Goal: Information Seeking & Learning: Learn about a topic

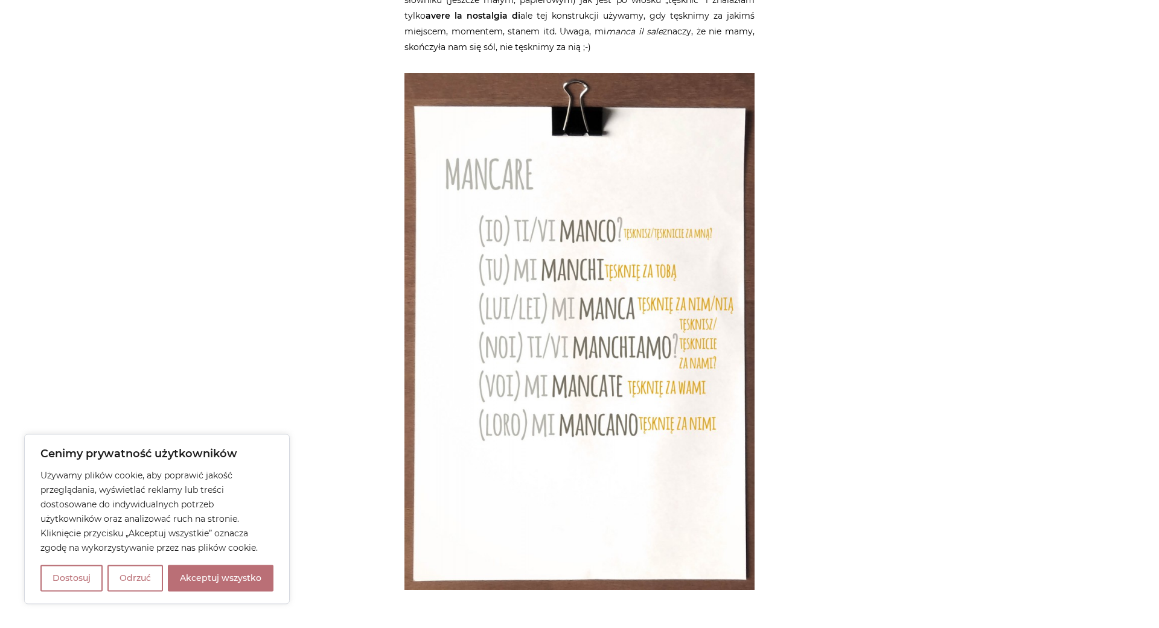
scroll to position [4865, 0]
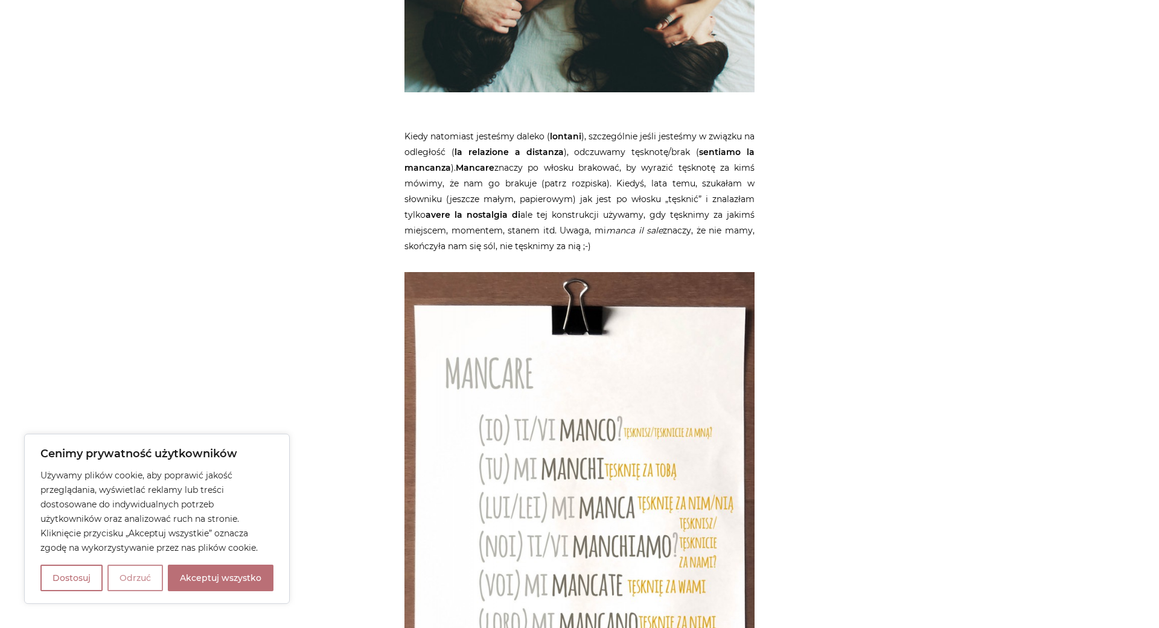
click at [132, 577] on button "Odrzuć" at bounding box center [135, 578] width 56 height 27
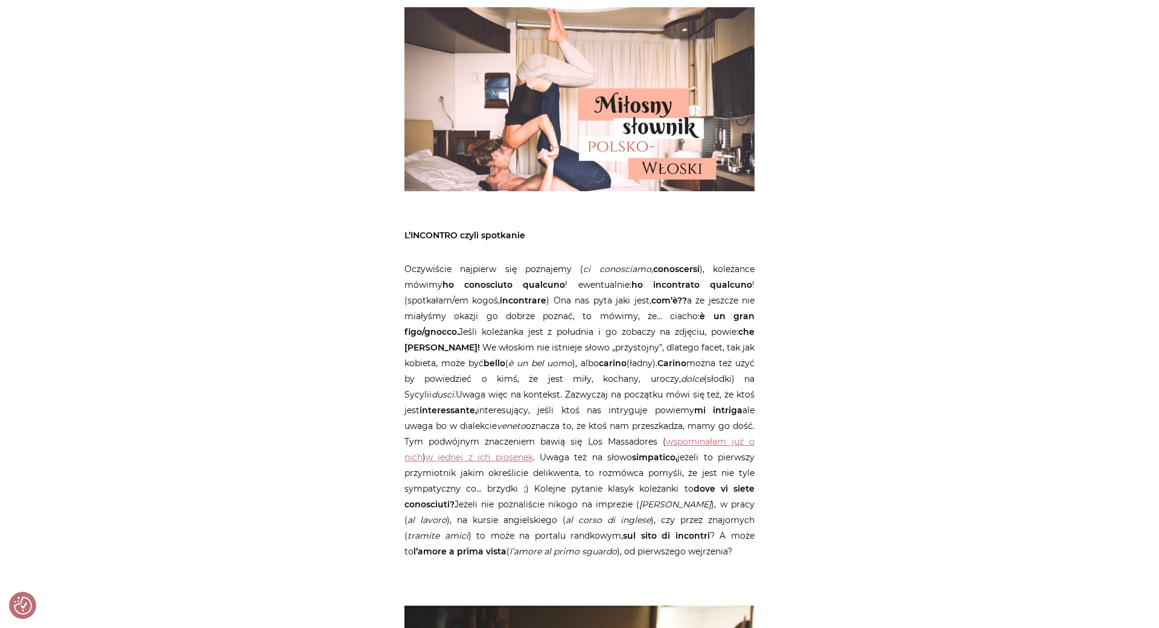
scroll to position [62, 0]
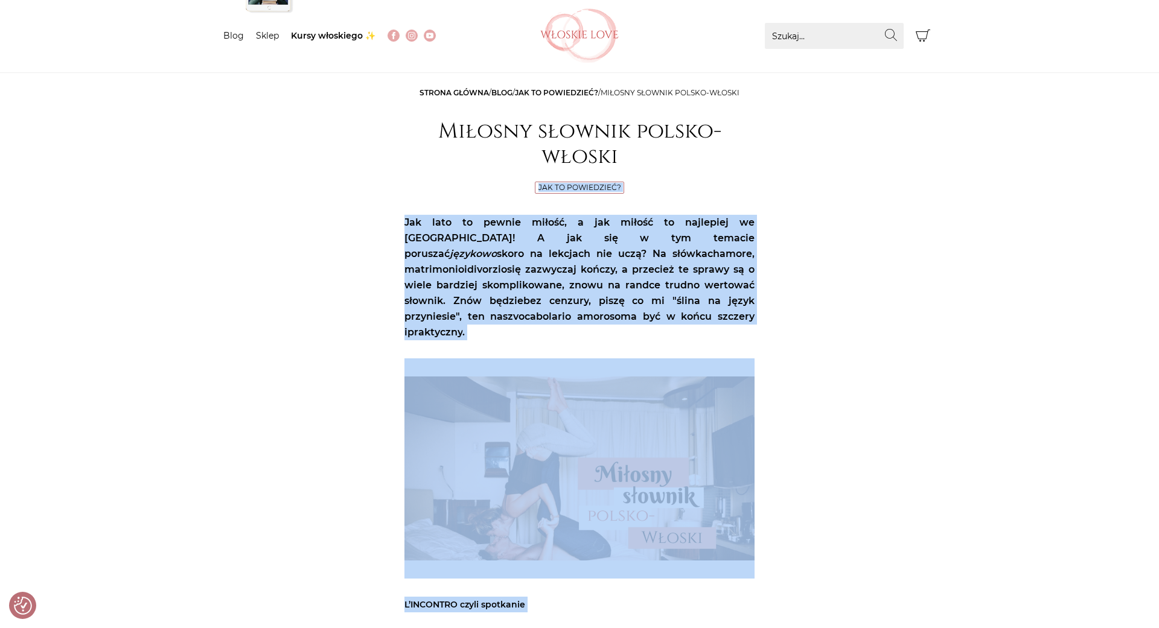
drag, startPoint x: 338, startPoint y: 103, endPoint x: 411, endPoint y: 190, distance: 113.1
drag, startPoint x: 362, startPoint y: 104, endPoint x: 662, endPoint y: 130, distance: 301.2
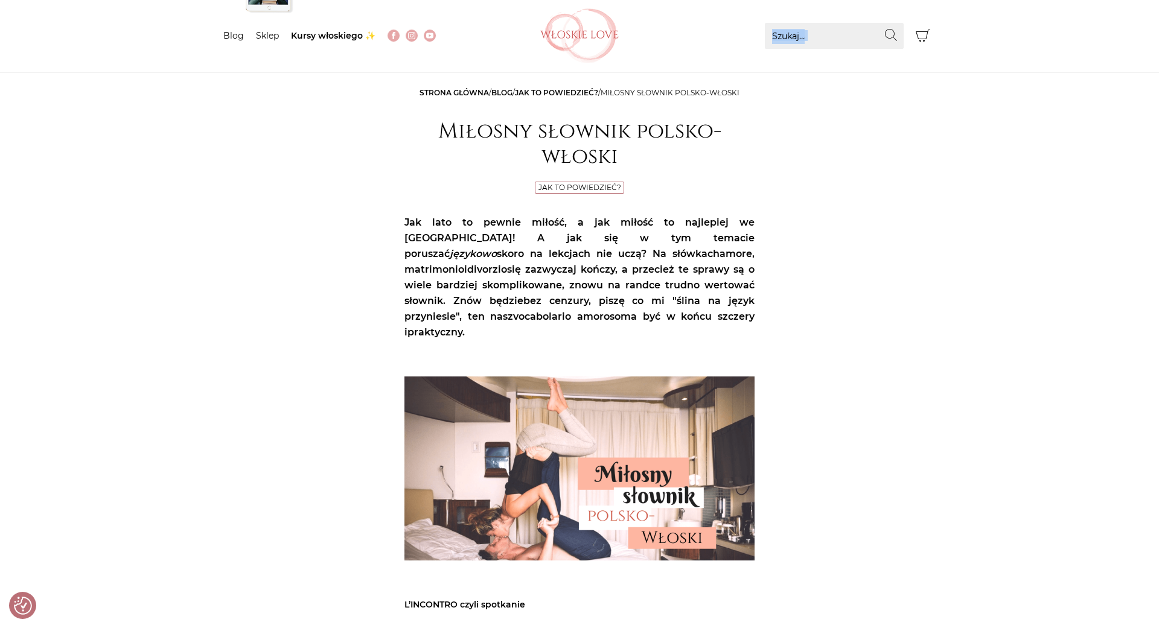
drag, startPoint x: 729, startPoint y: 112, endPoint x: 400, endPoint y: 73, distance: 330.7
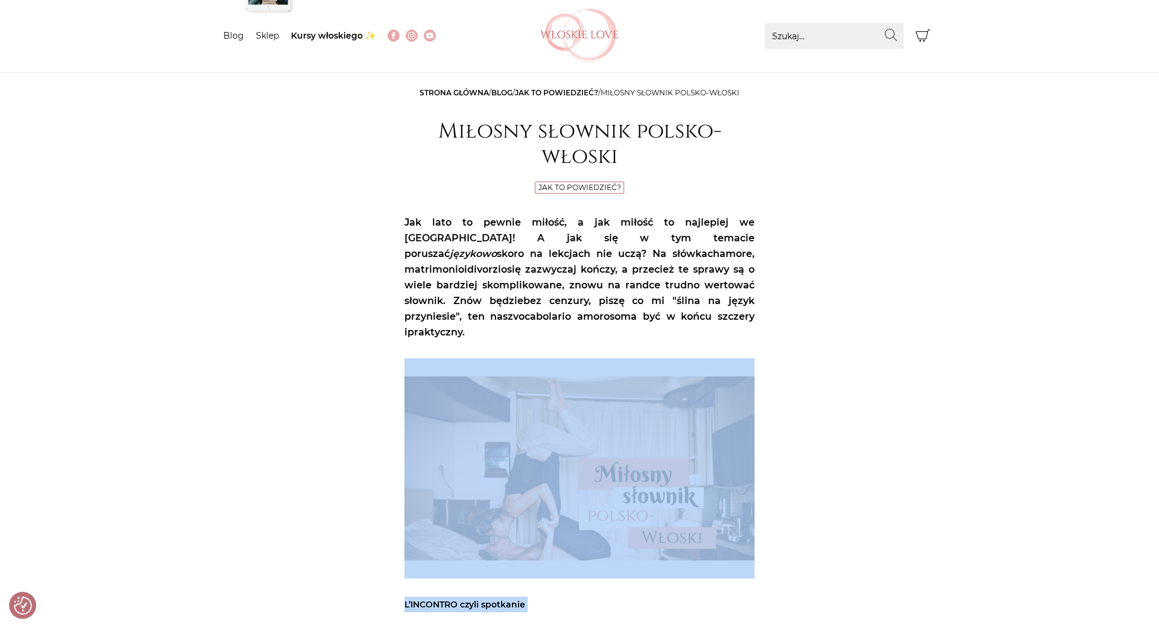
drag, startPoint x: 327, startPoint y: 101, endPoint x: 405, endPoint y: 339, distance: 250.5
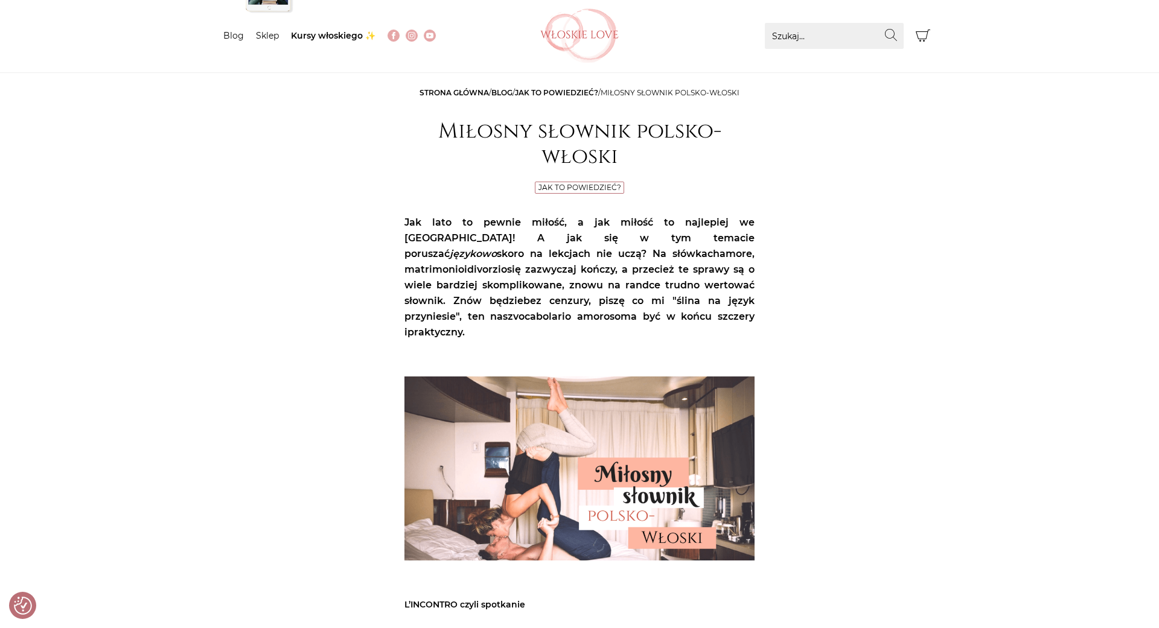
drag, startPoint x: 352, startPoint y: 141, endPoint x: 383, endPoint y: 331, distance: 192.0
drag, startPoint x: 791, startPoint y: 88, endPoint x: 821, endPoint y: 288, distance: 202.7
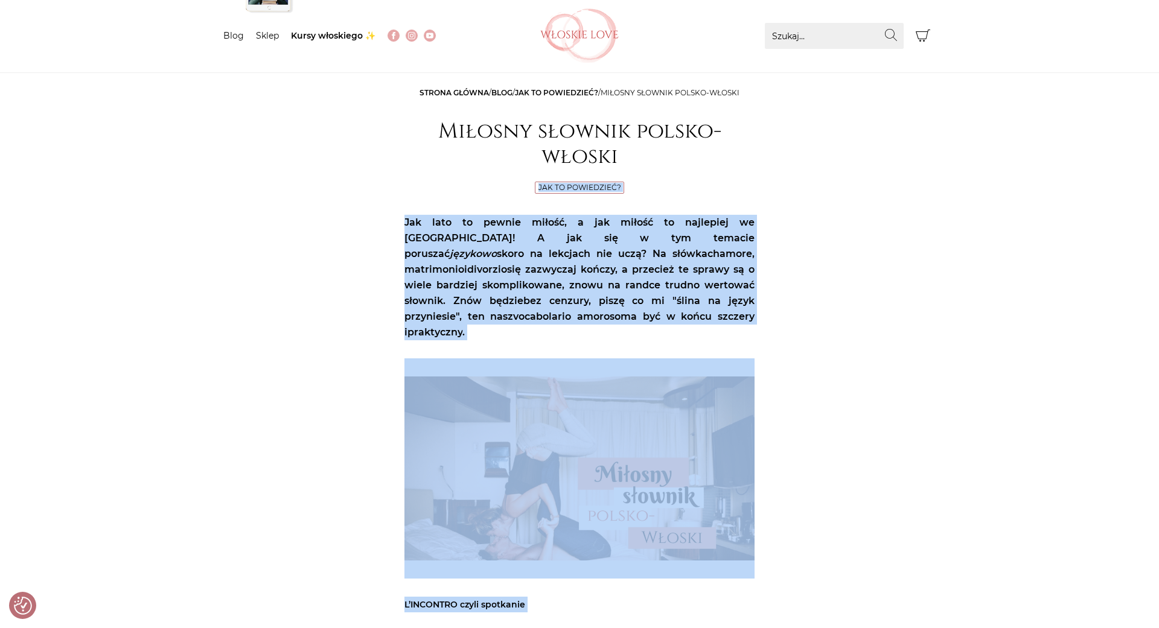
drag, startPoint x: 389, startPoint y: 222, endPoint x: 418, endPoint y: 196, distance: 39.3
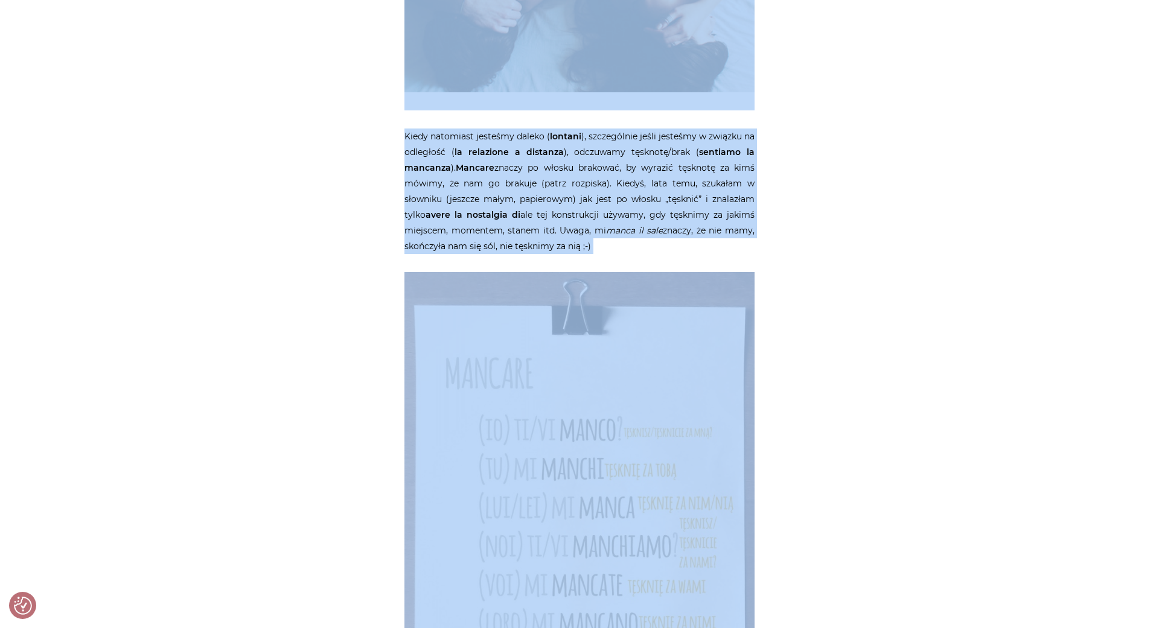
scroll to position [5173, 0]
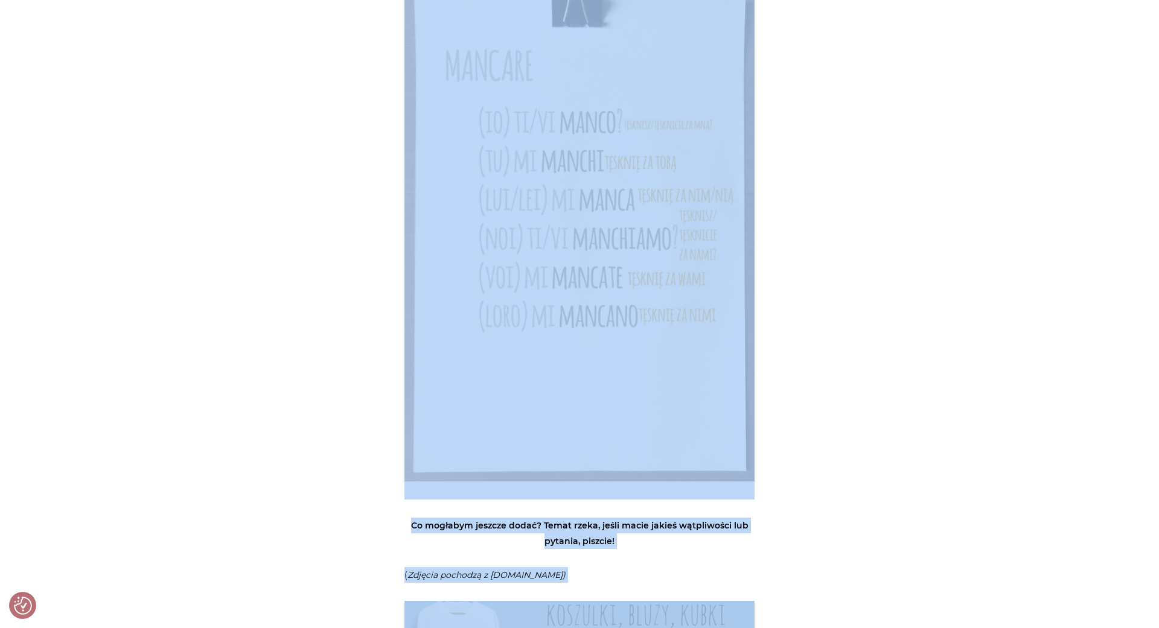
copy div "Lor ip dolorsitam? Con adip el seddoe tempor, i utl etdolo ma aliquaeni ad Mini…"
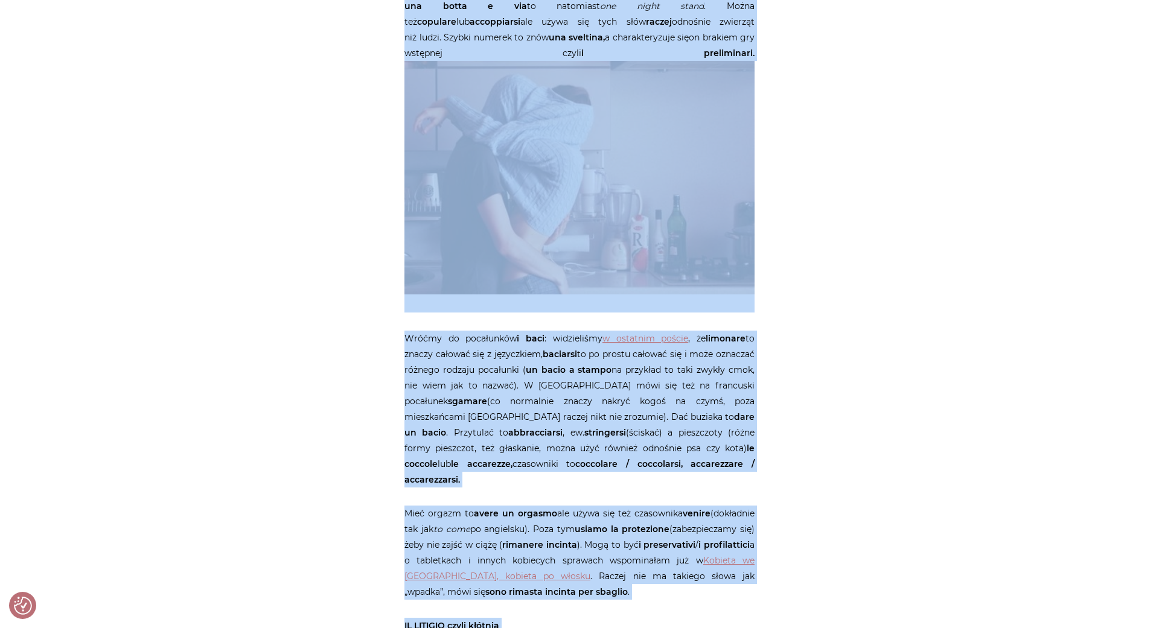
scroll to position [3510, 0]
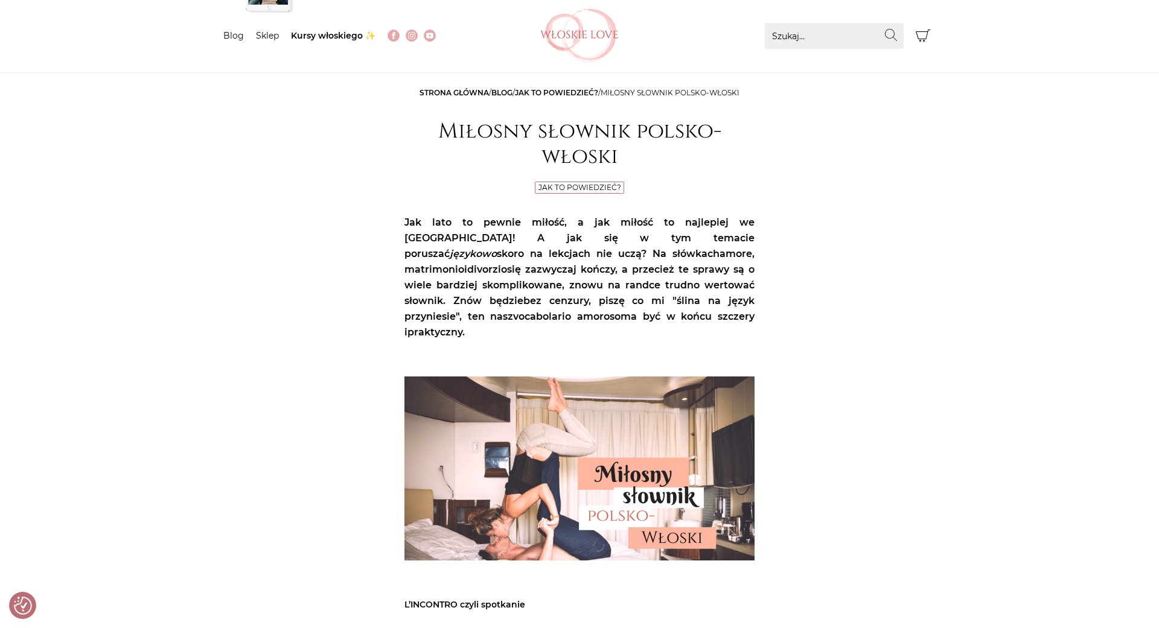
scroll to position [0, 0]
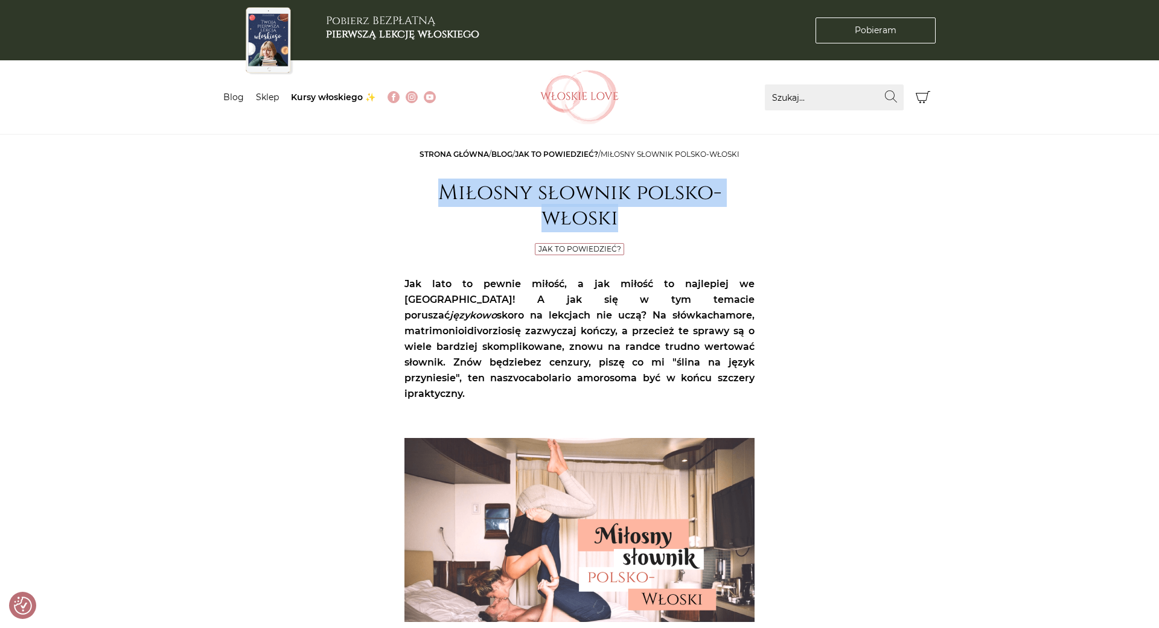
drag, startPoint x: 435, startPoint y: 193, endPoint x: 630, endPoint y: 218, distance: 197.2
click at [630, 218] on h1 "Miłosny słownik polsko-włoski" at bounding box center [579, 206] width 350 height 51
copy h1 "Miłosny słownik polsko-włoski"
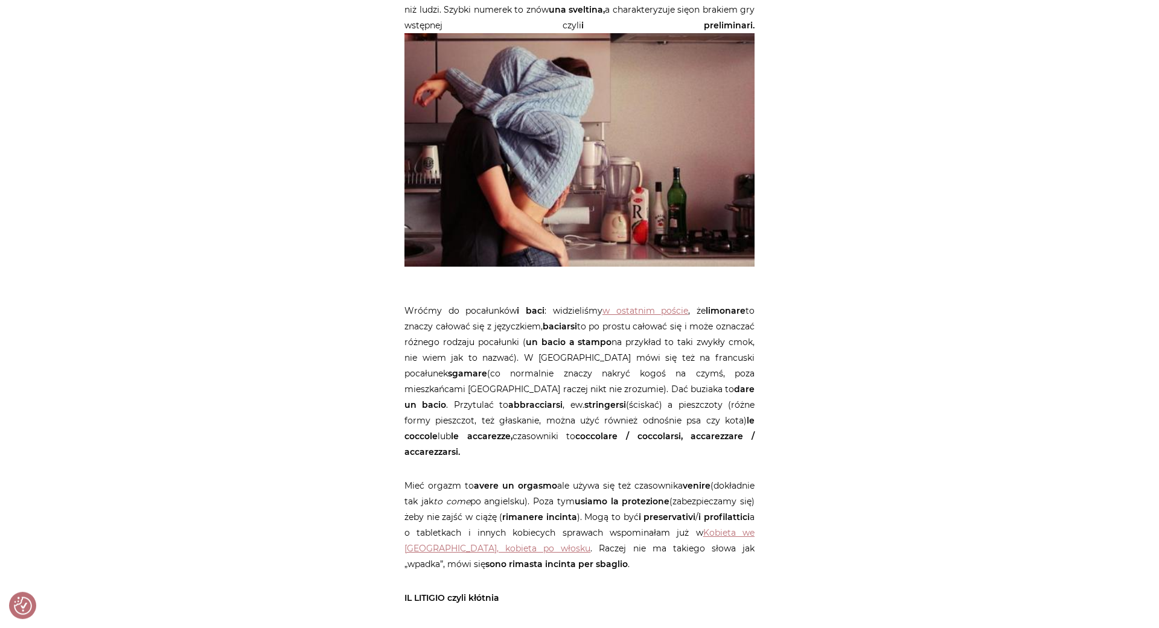
scroll to position [3879, 0]
